Goal: Task Accomplishment & Management: Complete application form

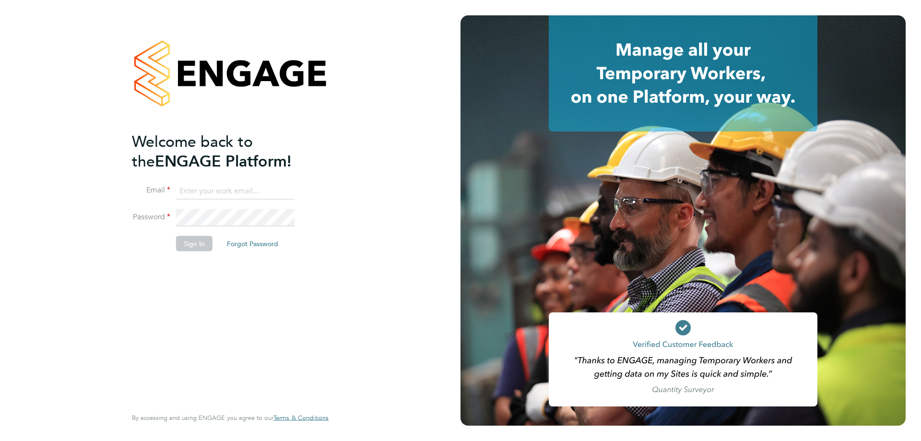
type input "amy.garcia@danielowen.co.uk"
click at [188, 236] on button "Sign In" at bounding box center [194, 243] width 36 height 15
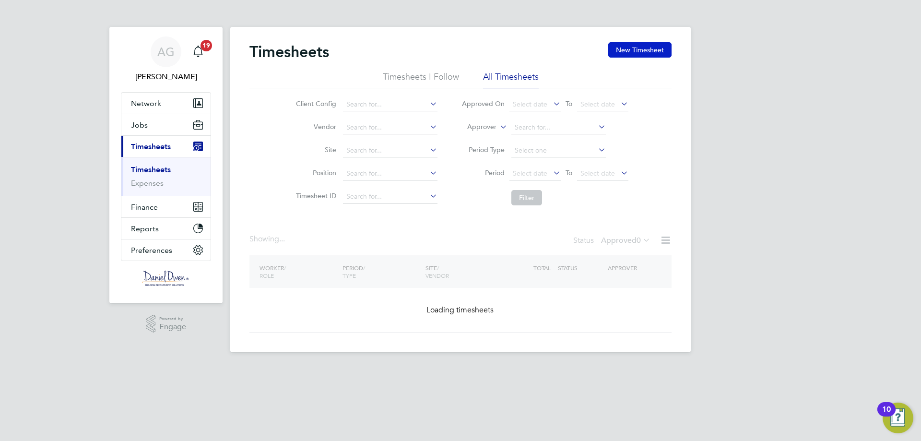
click at [658, 55] on button "New Timesheet" at bounding box center [639, 49] width 63 height 15
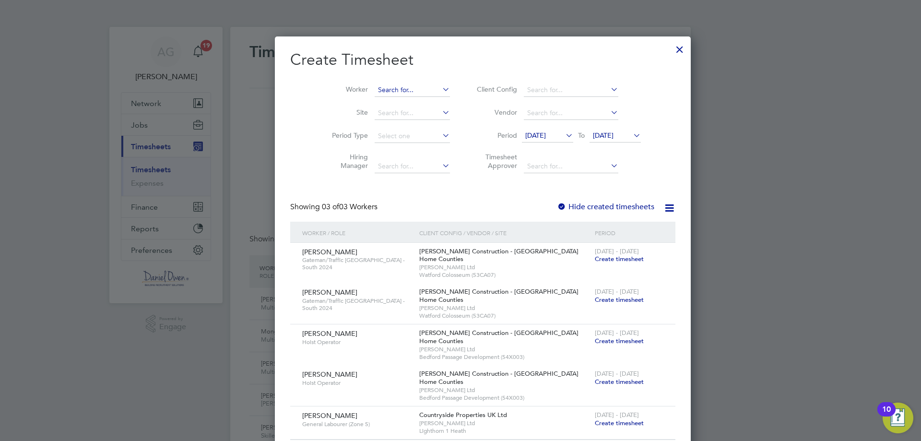
click at [379, 94] on input at bounding box center [412, 89] width 75 height 13
click at [377, 102] on li "[PERSON_NAME]" at bounding box center [390, 102] width 76 height 13
type input "[PERSON_NAME]"
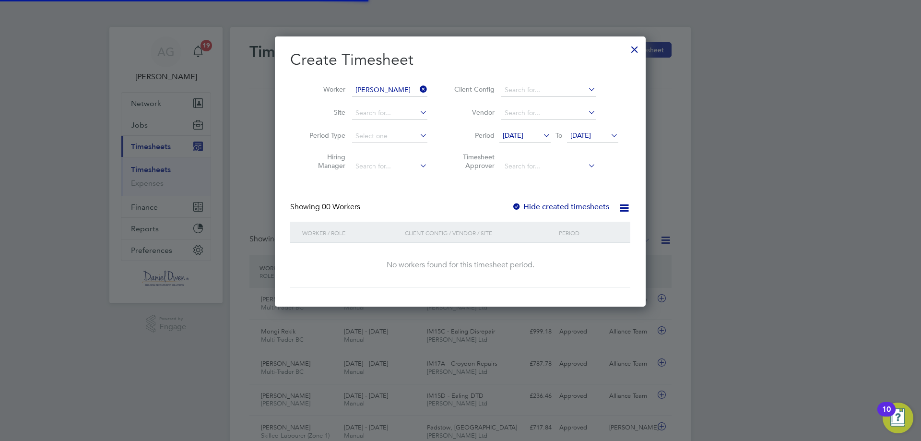
click at [523, 133] on span "[DATE]" at bounding box center [513, 135] width 21 height 9
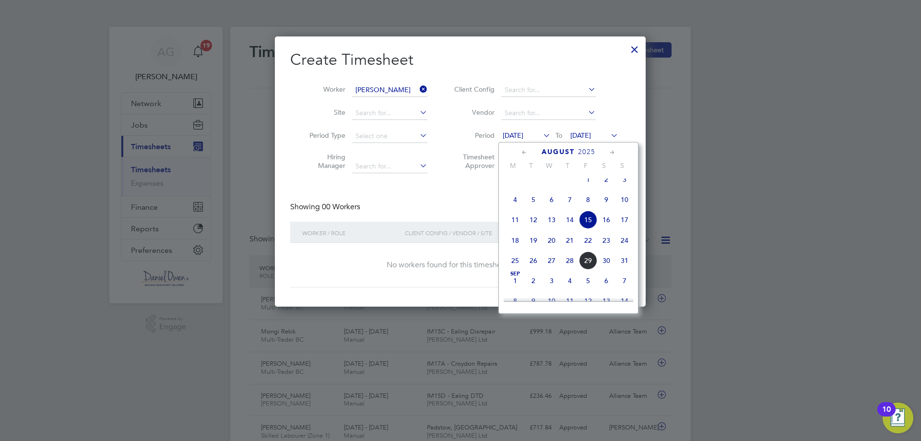
click at [518, 268] on span "25" at bounding box center [515, 260] width 18 height 18
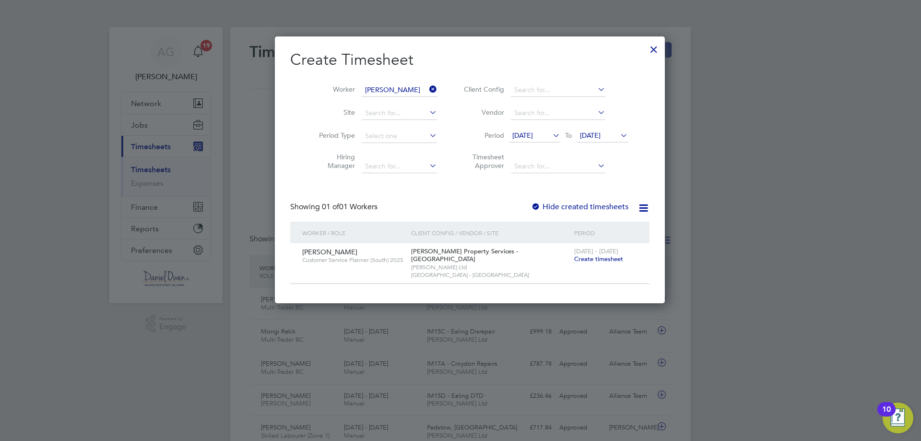
click at [576, 257] on span "Create timesheet" at bounding box center [598, 259] width 49 height 8
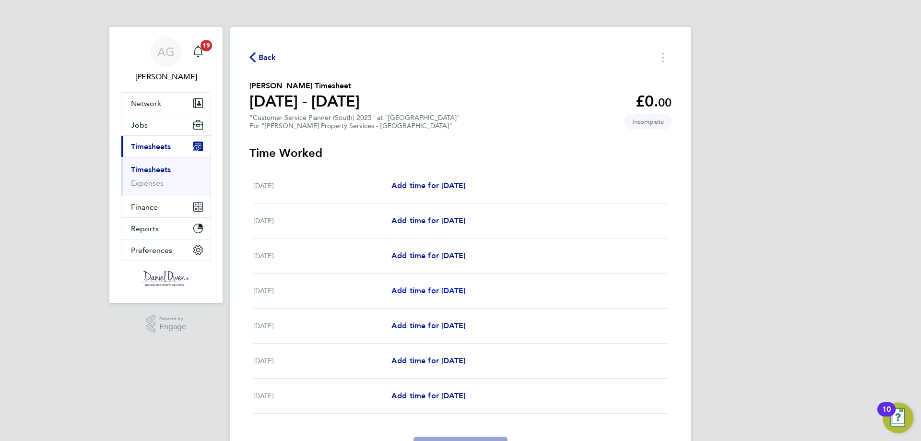
click at [428, 294] on span "Add time for [DATE]" at bounding box center [428, 290] width 74 height 9
select select "60"
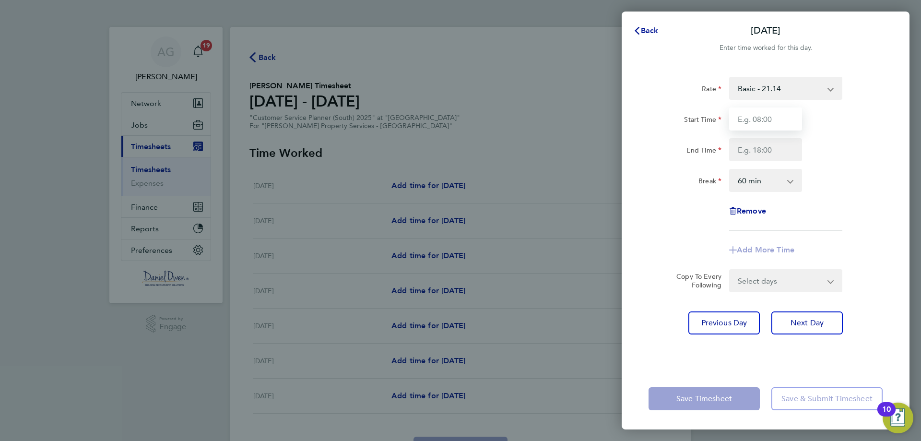
click at [764, 126] on input "Start Time" at bounding box center [765, 118] width 73 height 23
type input "11:00"
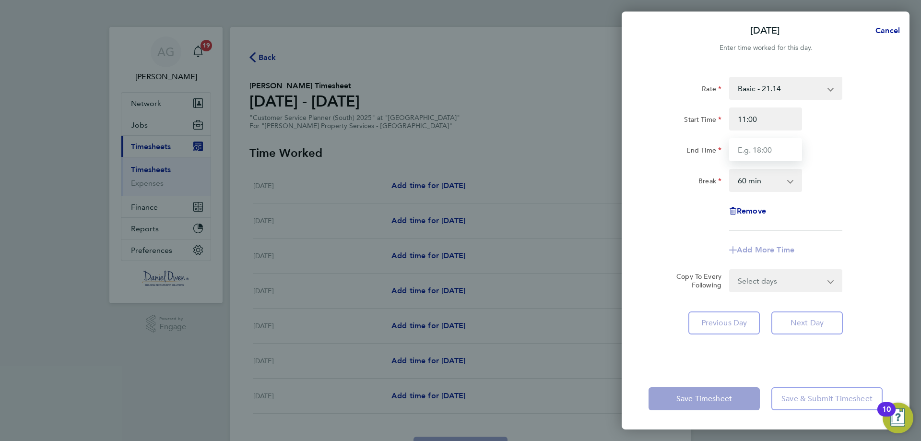
click at [765, 146] on input "End Time" at bounding box center [765, 149] width 73 height 23
type input "20:00"
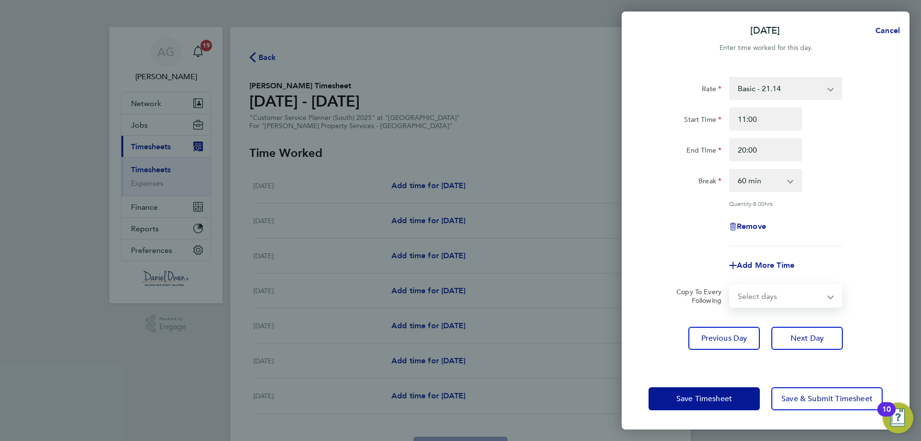
click at [764, 282] on form "Rate Basic - 21.14 Start Time 11:00 End Time 20:00 Break 0 min 15 min 30 min 45…" at bounding box center [765, 192] width 234 height 231
select select "WED"
click at [730, 285] on select "Select days Day [DATE] [DATE] [DATE]" at bounding box center [780, 295] width 101 height 21
select select "[DATE]"
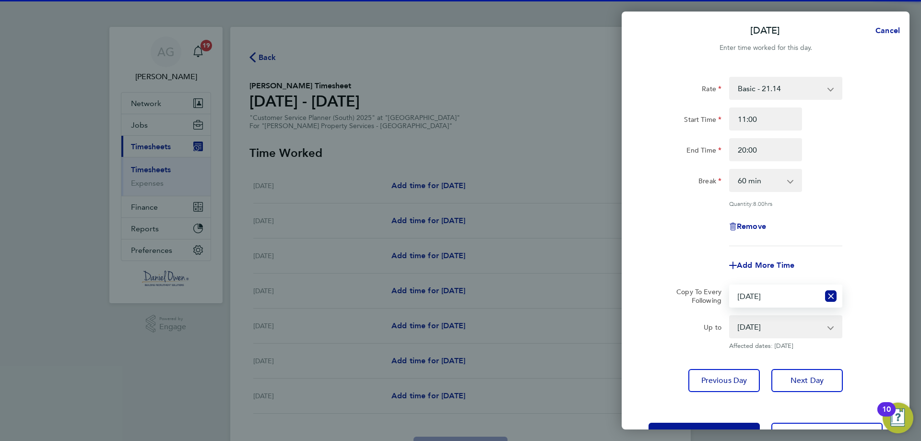
click at [798, 343] on span "Affected dates: [DATE]" at bounding box center [785, 346] width 113 height 8
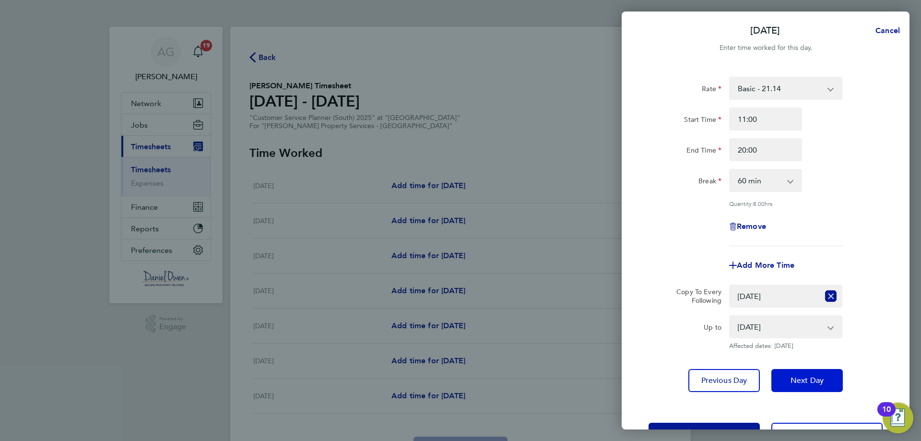
click at [791, 374] on button "Next Day" at bounding box center [806, 380] width 71 height 23
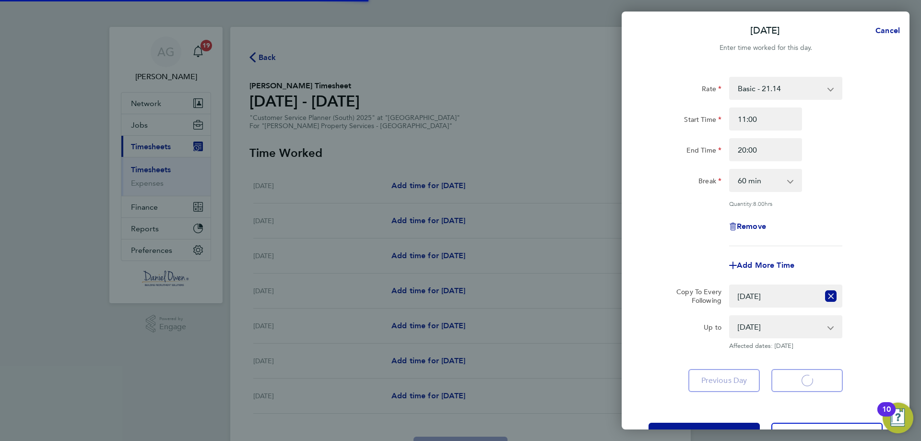
select select "60"
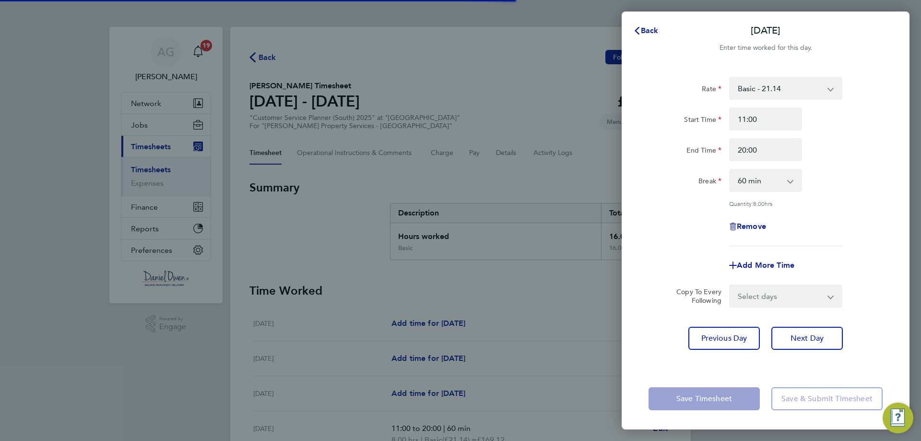
click at [777, 296] on select "Select days Day [DATE] [DATE]" at bounding box center [780, 295] width 101 height 21
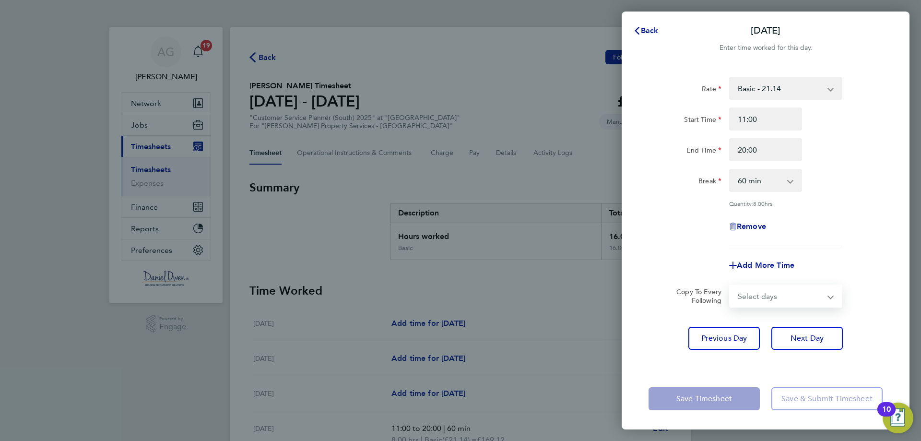
select select "THU"
click at [730, 285] on select "Select days Day [DATE] [DATE]" at bounding box center [780, 295] width 101 height 21
select select "[DATE]"
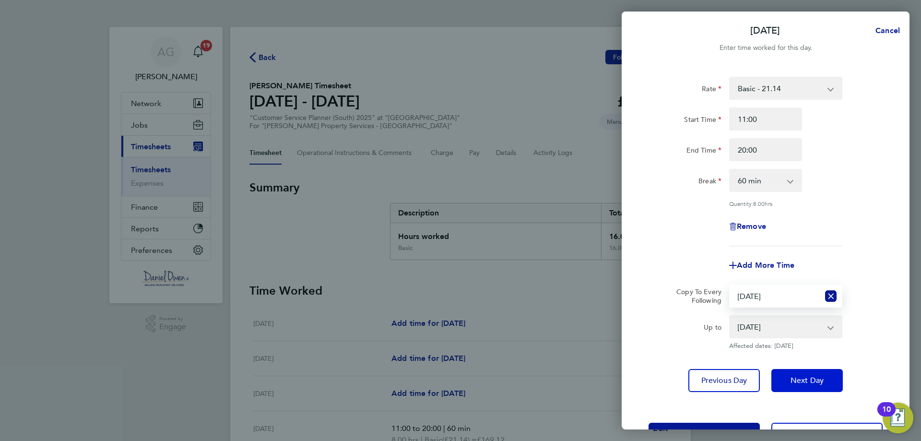
click at [802, 373] on button "Next Day" at bounding box center [806, 380] width 71 height 23
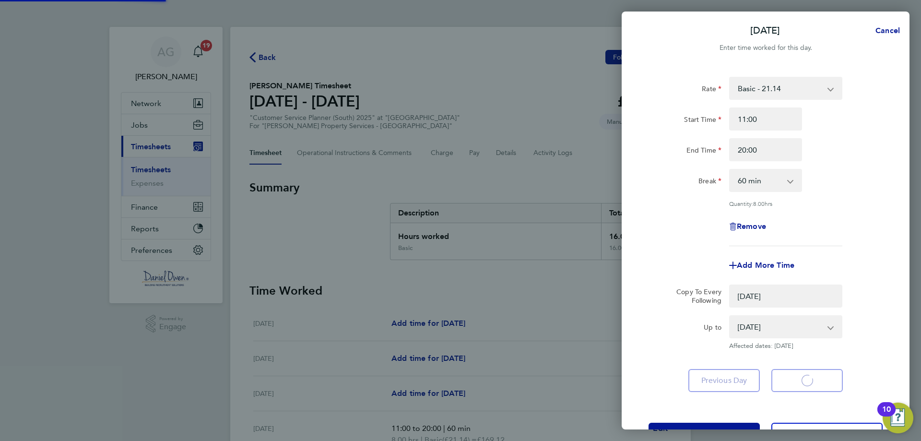
select select "0: null"
select select "60"
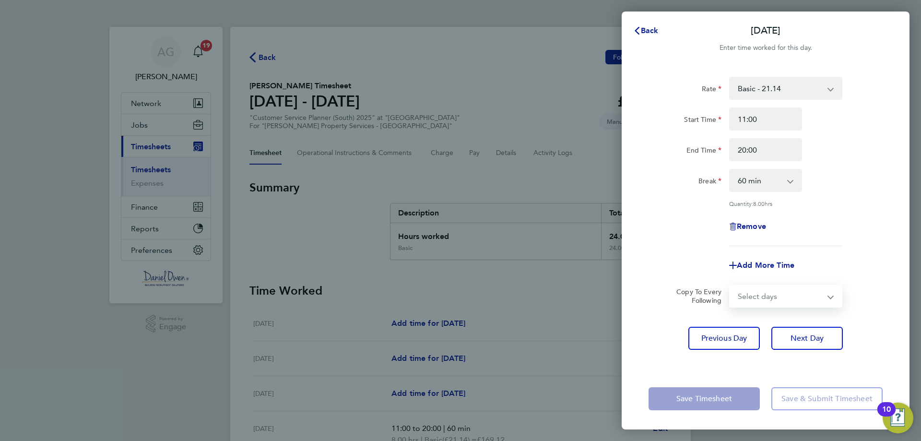
click at [770, 301] on select "Select days [DATE]" at bounding box center [780, 295] width 101 height 21
select select "FRI"
click at [730, 285] on select "Select days [DATE]" at bounding box center [780, 295] width 101 height 21
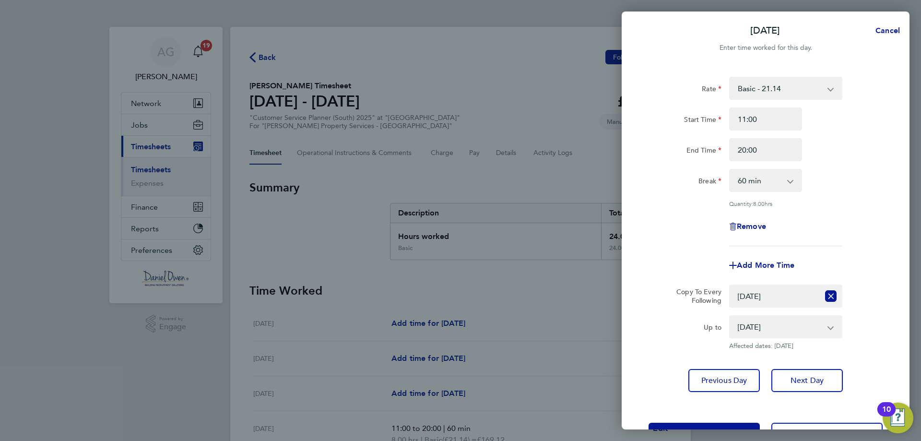
click at [699, 421] on div "Save Timesheet Save & Submit Timesheet" at bounding box center [766, 433] width 288 height 61
click at [696, 423] on button "Save Timesheet" at bounding box center [703, 434] width 111 height 23
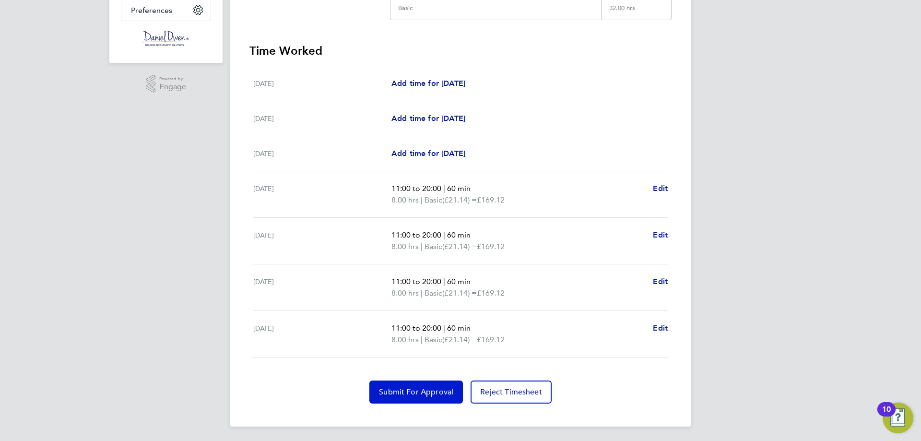
click at [389, 393] on span "Submit For Approval" at bounding box center [416, 392] width 74 height 10
